Goal: Information Seeking & Learning: Learn about a topic

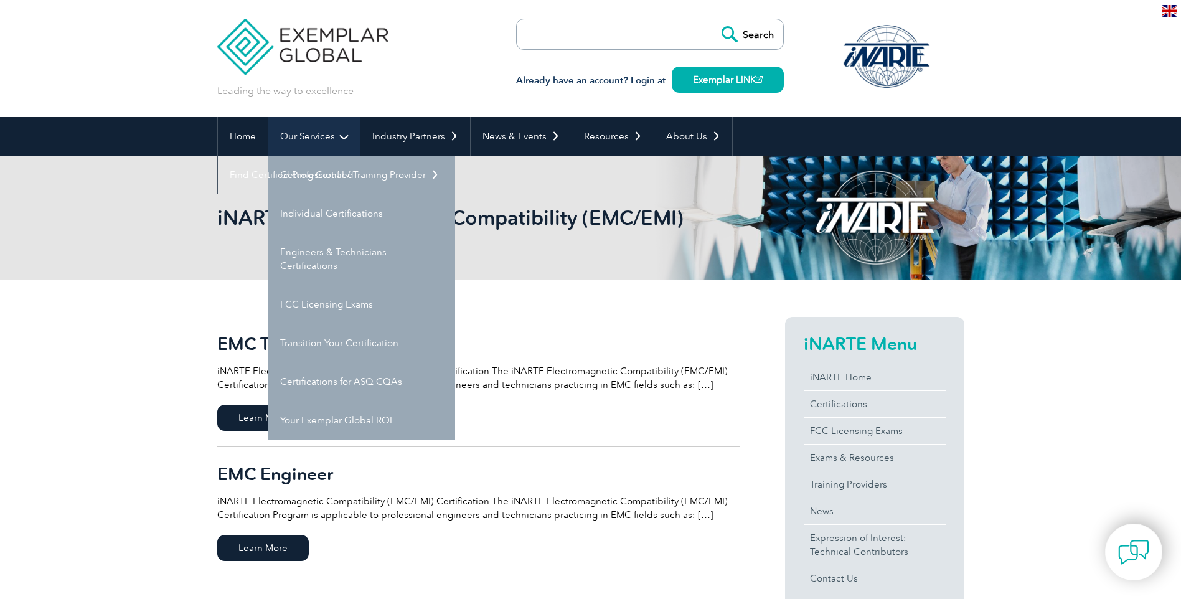
click at [327, 140] on link "Our Services" at bounding box center [314, 136] width 92 height 39
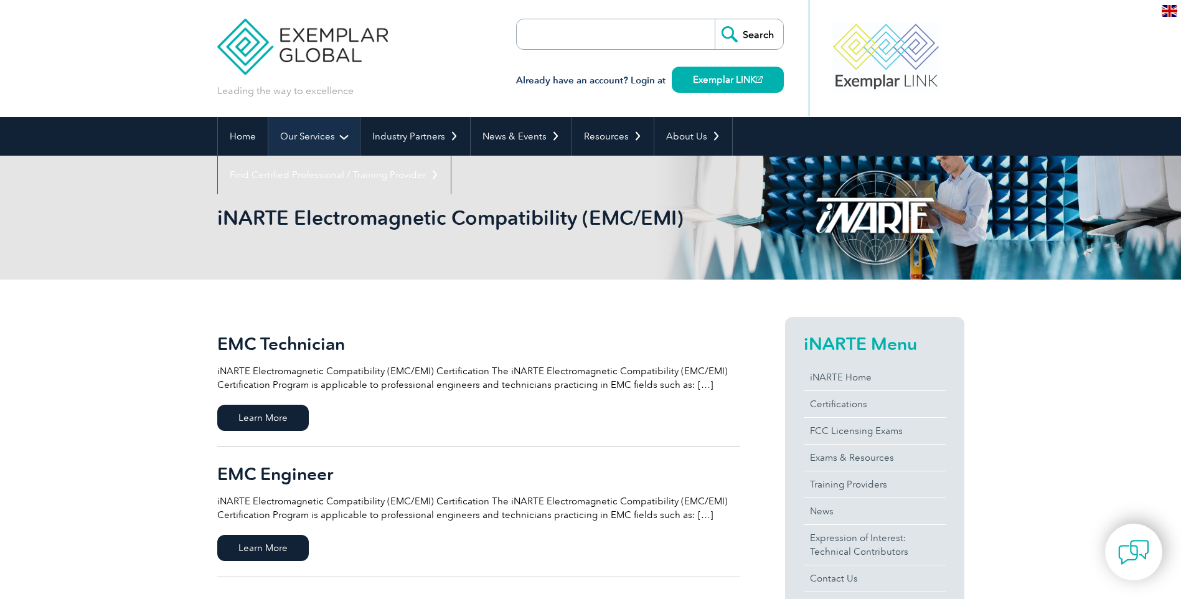
click at [316, 128] on link "Our Services" at bounding box center [314, 136] width 92 height 39
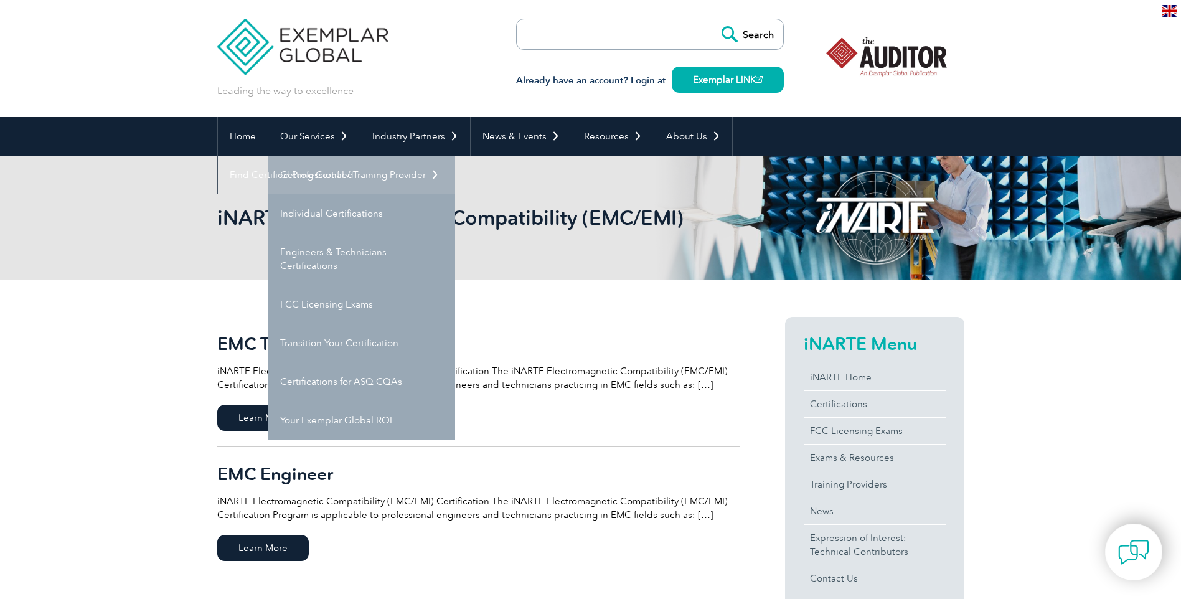
click at [338, 174] on link "Getting Certified" at bounding box center [361, 175] width 187 height 39
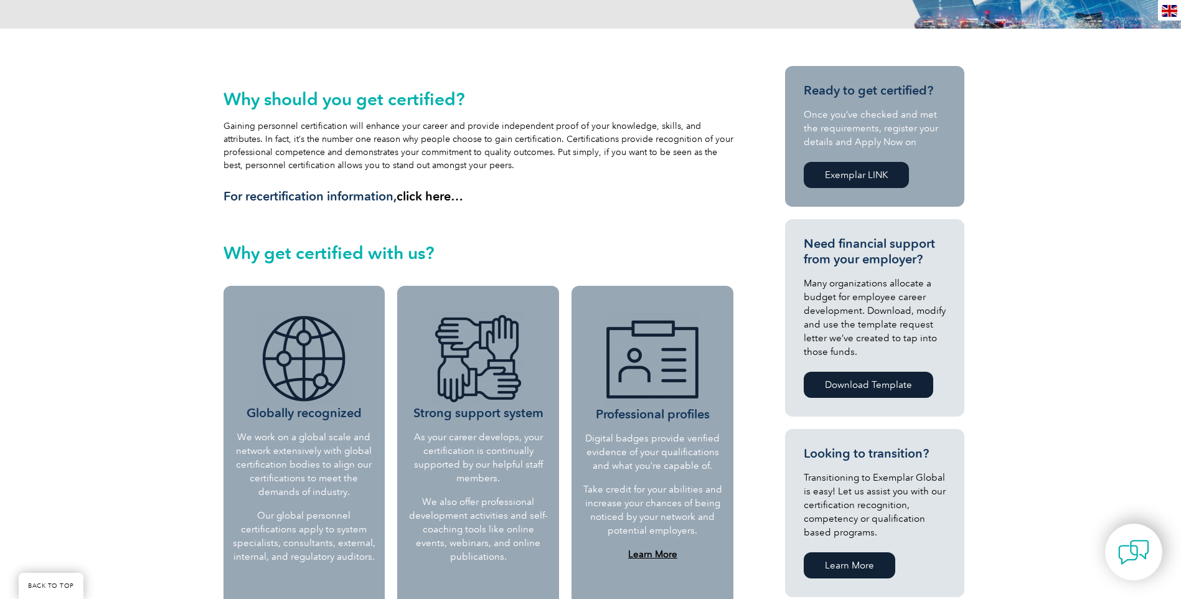
scroll to position [374, 0]
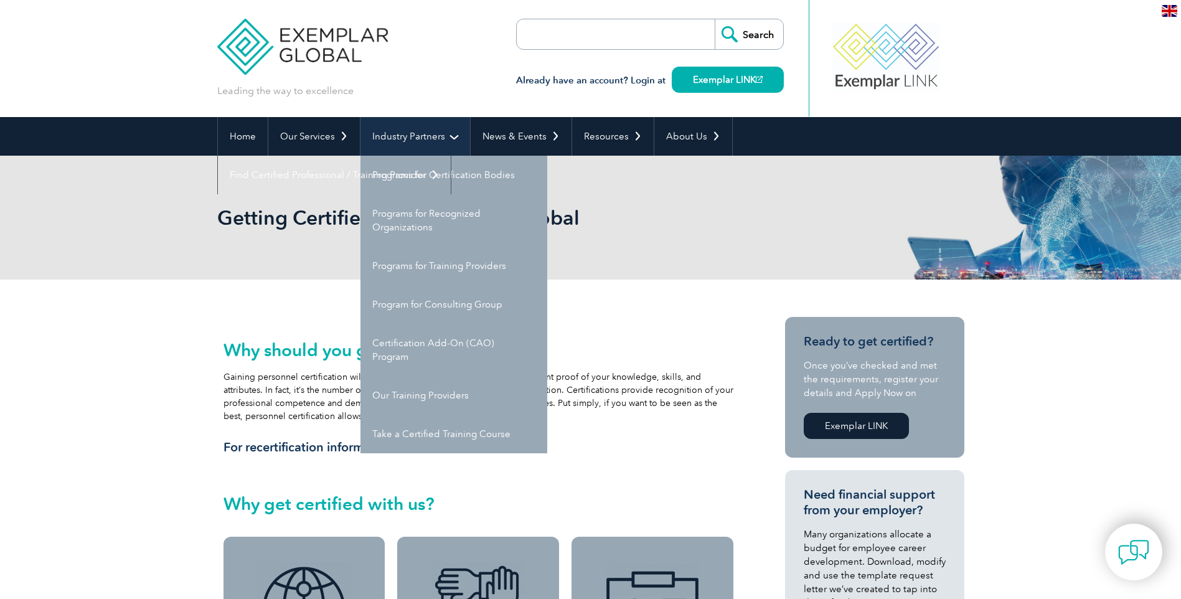
click at [407, 138] on link "Industry Partners" at bounding box center [416, 136] width 110 height 39
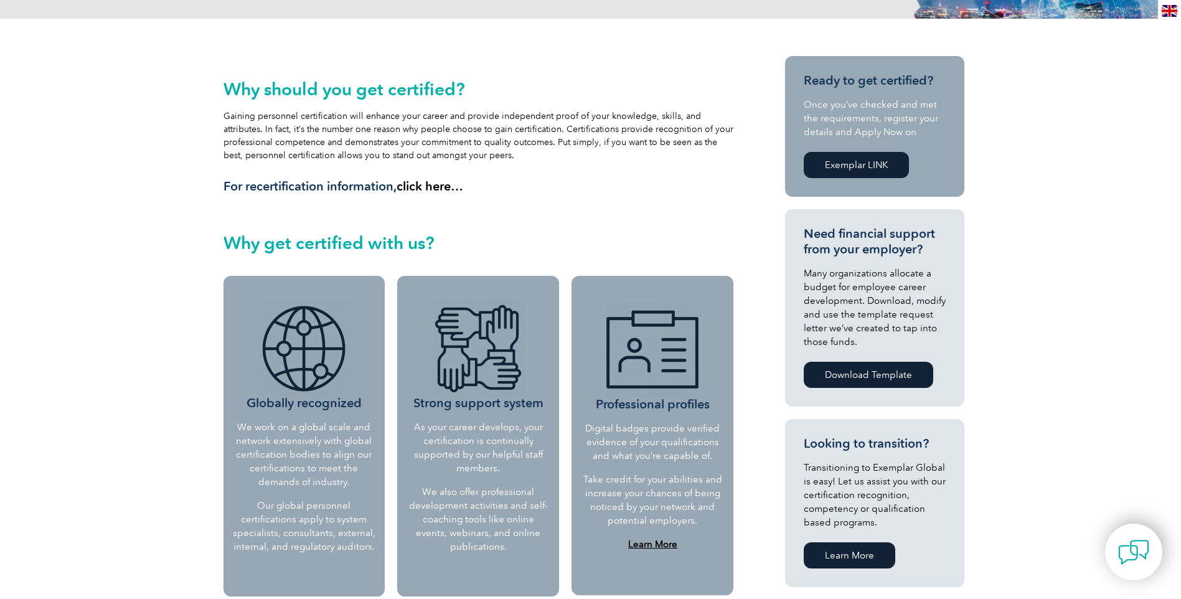
scroll to position [62, 0]
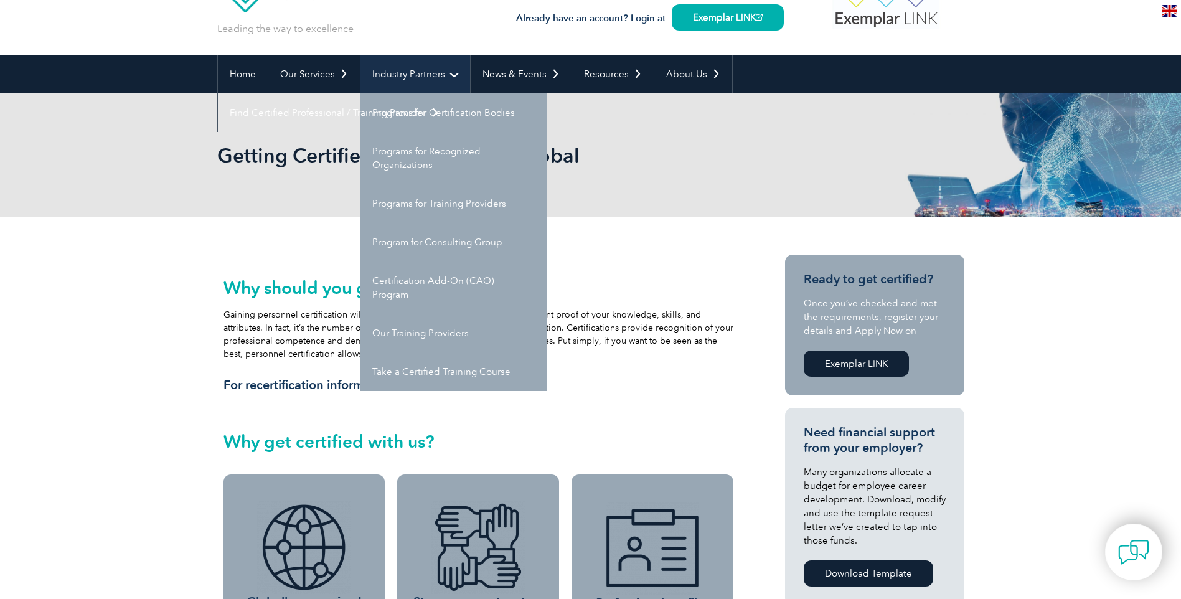
click at [406, 82] on link "Industry Partners" at bounding box center [416, 74] width 110 height 39
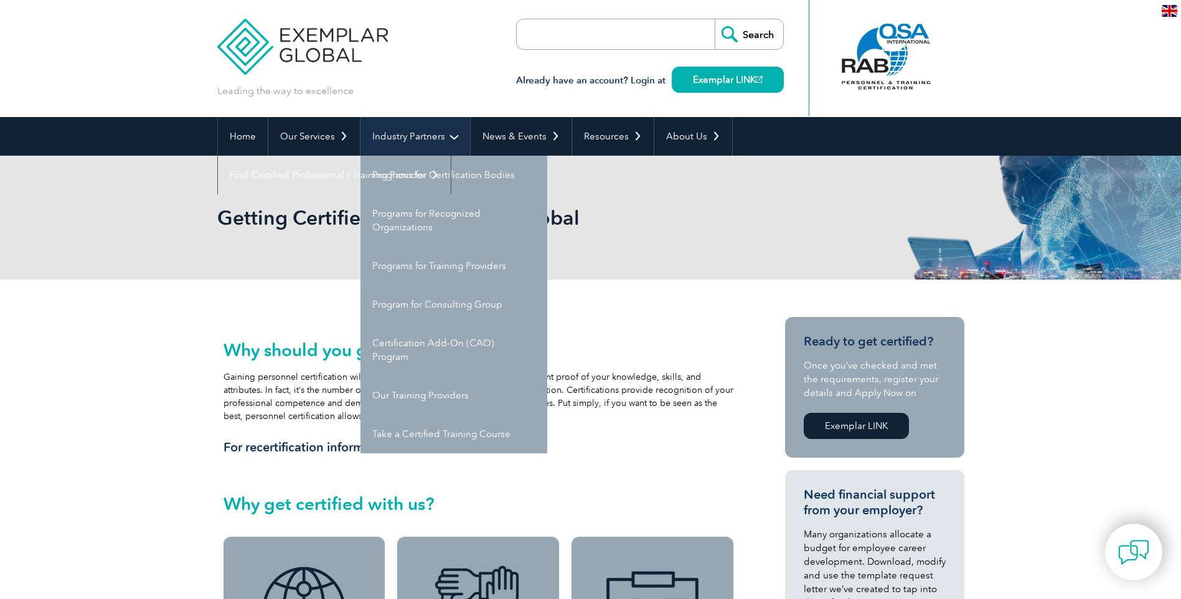
click at [408, 131] on link "Industry Partners" at bounding box center [416, 136] width 110 height 39
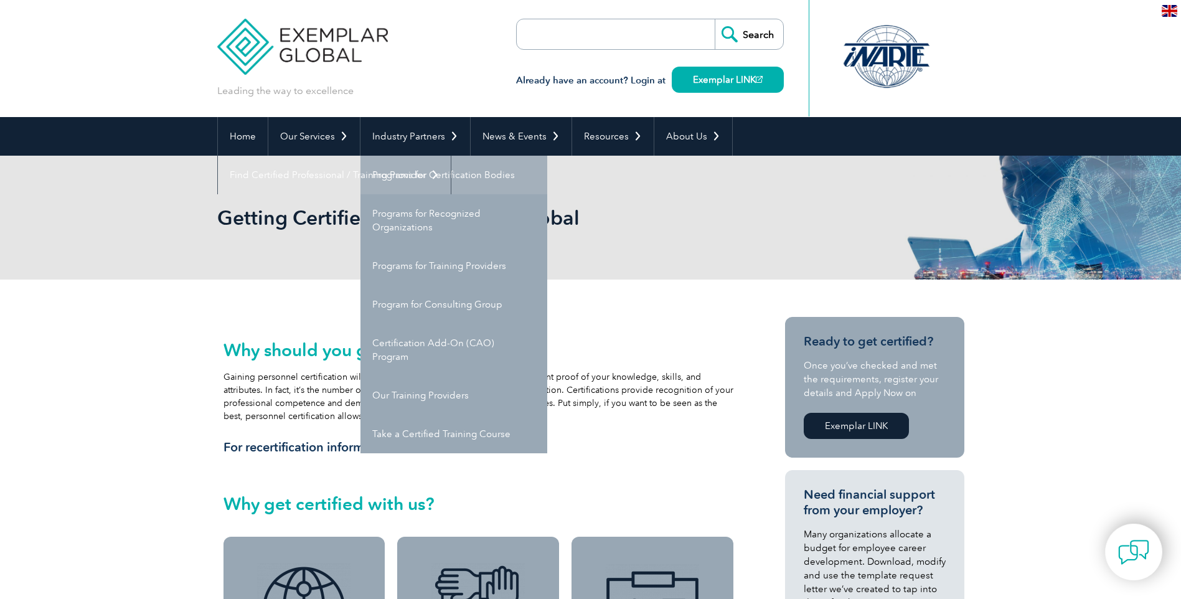
click at [432, 166] on link "Programs for Certification Bodies" at bounding box center [454, 175] width 187 height 39
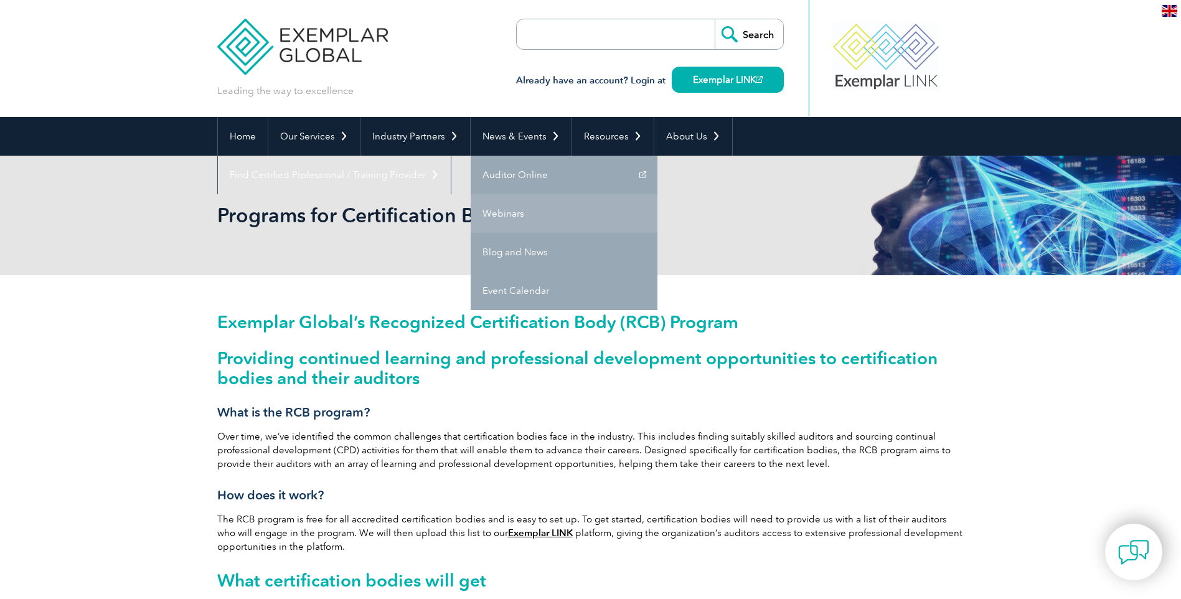
click at [546, 202] on link "Webinars" at bounding box center [564, 213] width 187 height 39
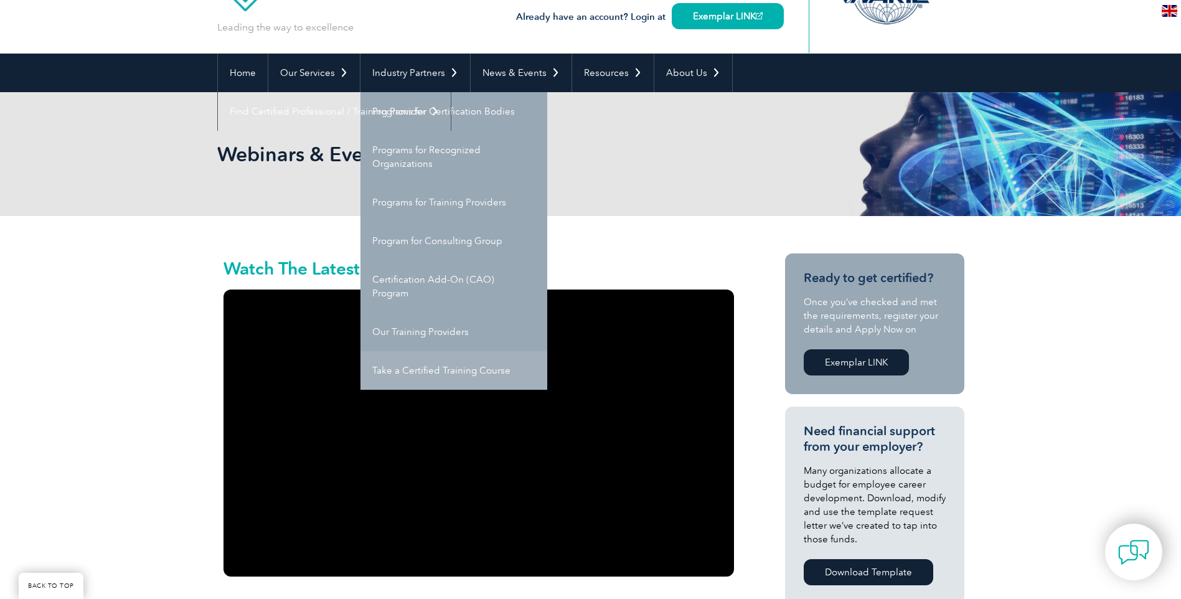
scroll to position [125, 0]
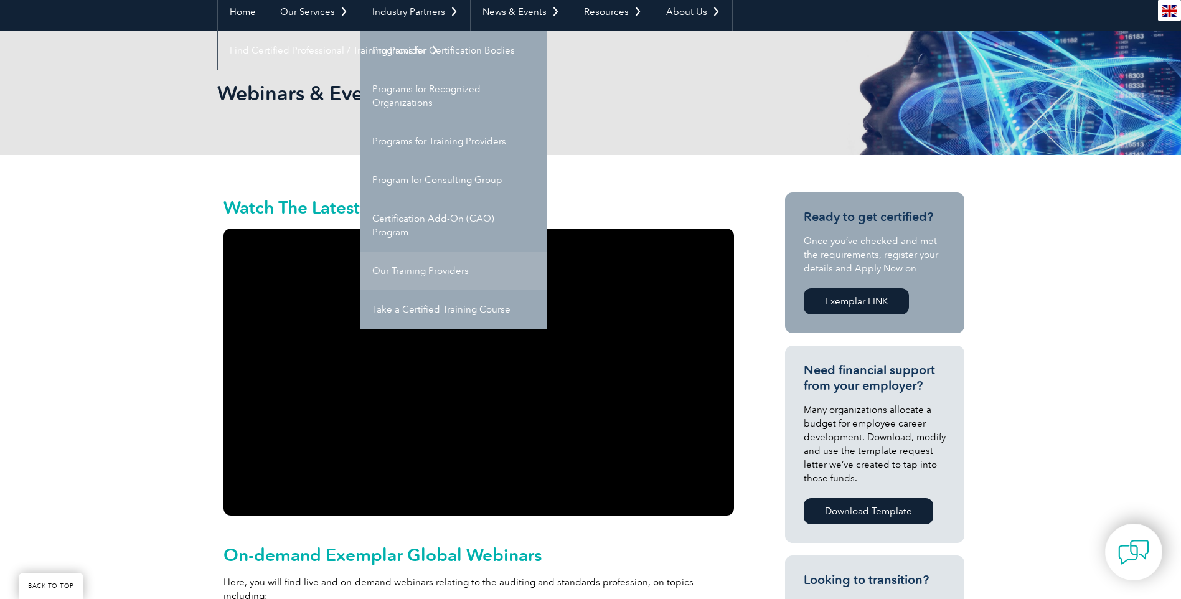
click at [423, 269] on link "Our Training Providers" at bounding box center [454, 271] width 187 height 39
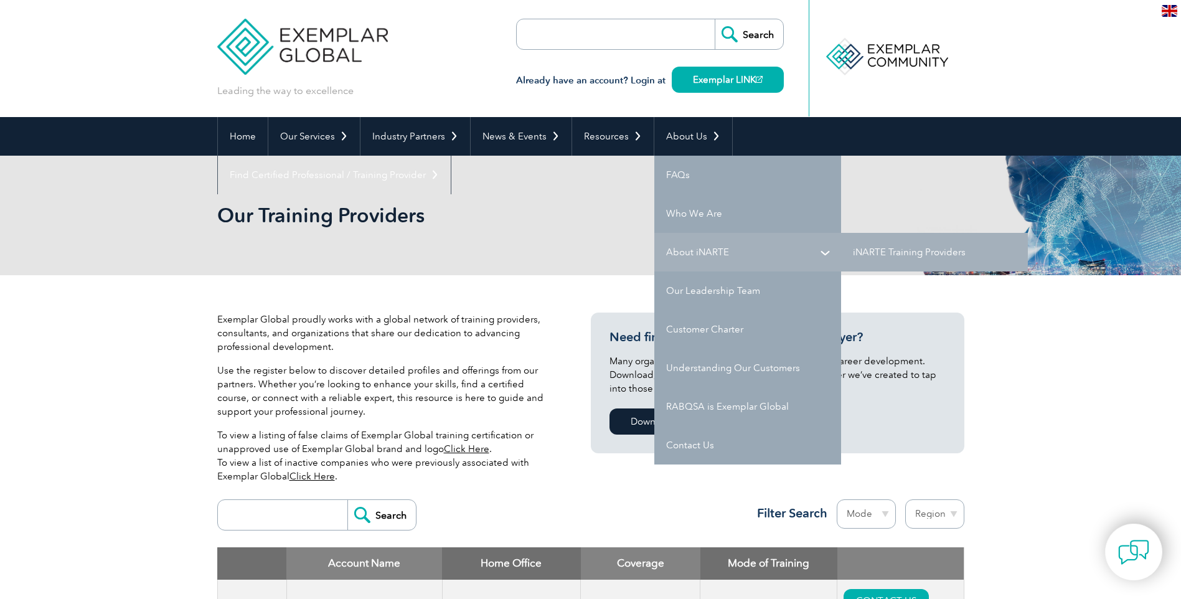
click at [704, 253] on link "About iNARTE" at bounding box center [747, 252] width 187 height 39
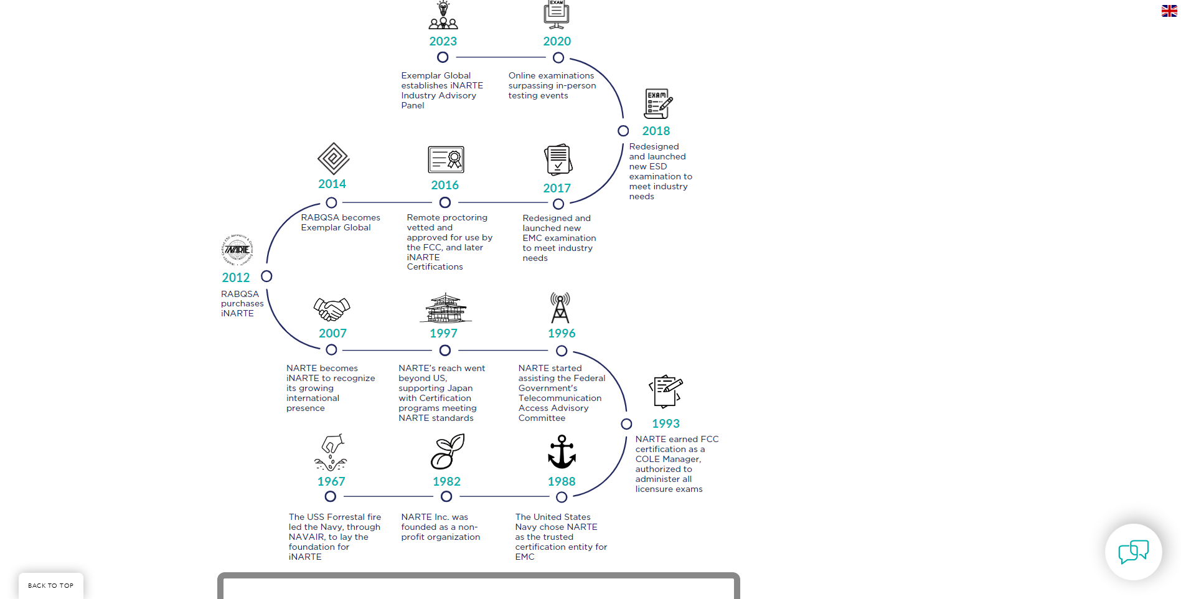
scroll to position [1370, 0]
